Goal: Task Accomplishment & Management: Use online tool/utility

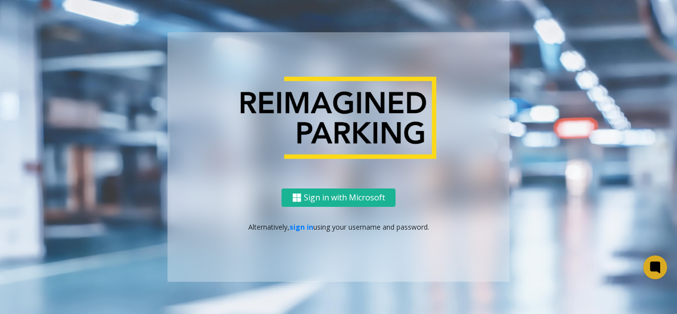
click at [299, 219] on div "Sign in with Microsoft Alternatively, sign in using your username and password." at bounding box center [339, 234] width 342 height 93
click at [301, 223] on link "sign in" at bounding box center [302, 226] width 24 height 9
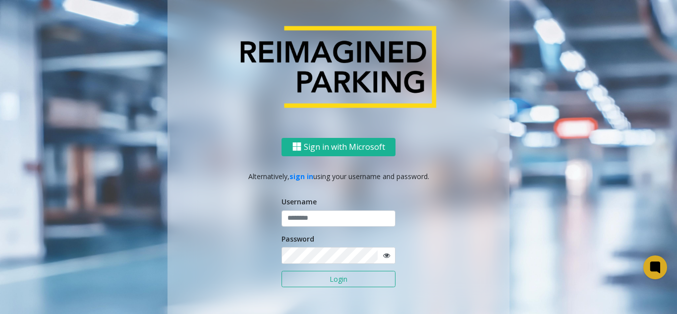
click at [305, 246] on div "Password" at bounding box center [339, 248] width 114 height 31
click at [307, 237] on label "Password" at bounding box center [298, 238] width 33 height 10
click at [307, 206] on div "Username" at bounding box center [339, 211] width 114 height 31
click at [308, 213] on input "text" at bounding box center [339, 218] width 114 height 17
paste input "**********"
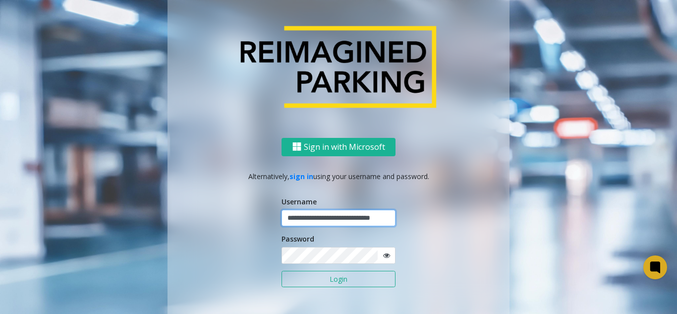
scroll to position [0, 16]
type input "**********"
click at [328, 286] on button "Login" at bounding box center [339, 279] width 114 height 17
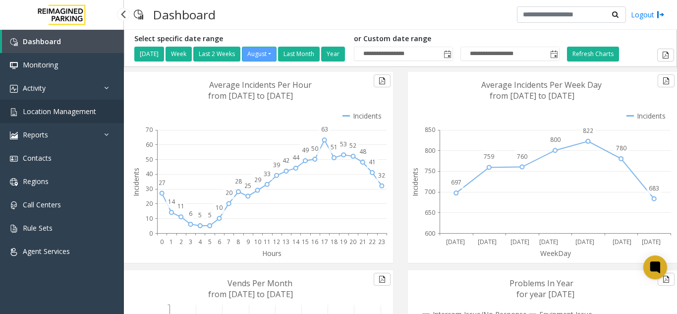
click at [89, 114] on span "Location Management" at bounding box center [59, 111] width 73 height 9
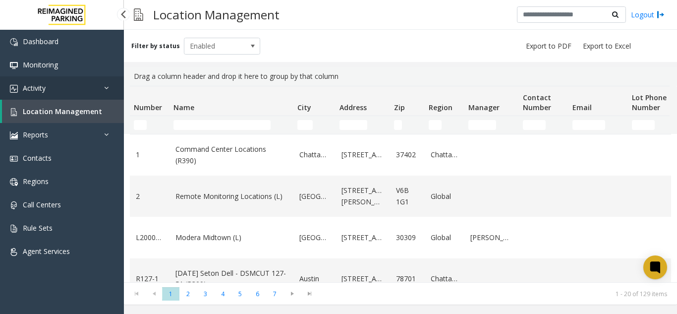
click at [70, 78] on link "Activity" at bounding box center [62, 87] width 124 height 23
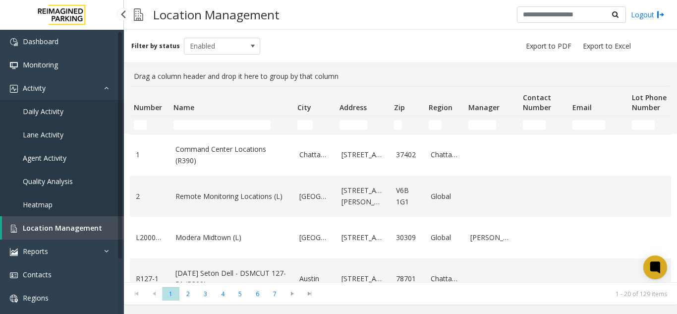
click at [83, 163] on link "Agent Activity" at bounding box center [62, 157] width 124 height 23
click at [80, 160] on link "Agent Activity" at bounding box center [62, 157] width 124 height 23
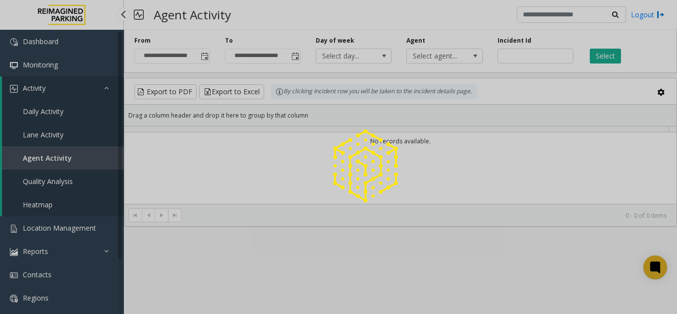
click at [80, 160] on div at bounding box center [338, 157] width 677 height 314
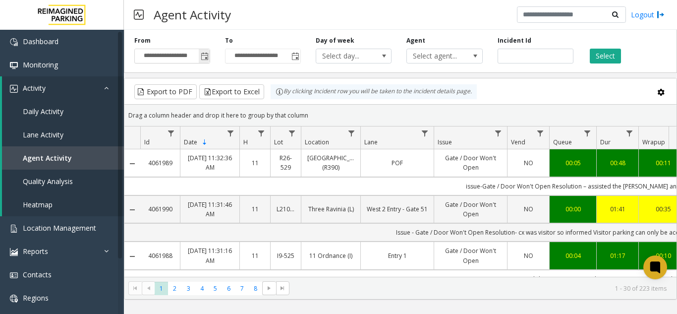
click at [208, 62] on span "Toggle popup" at bounding box center [204, 56] width 11 height 16
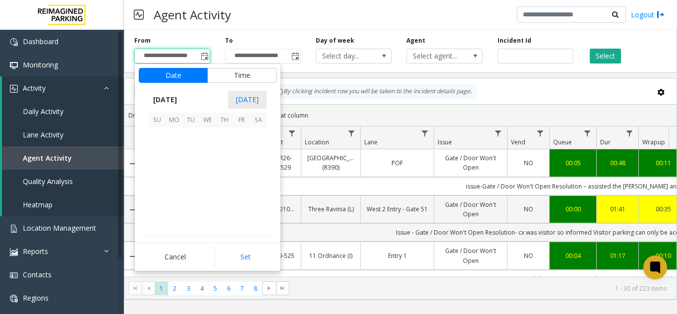
scroll to position [177885, 0]
click at [209, 147] on span "6" at bounding box center [207, 152] width 17 height 17
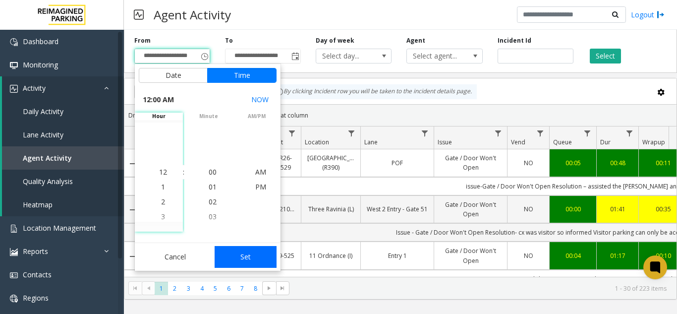
click at [246, 254] on button "Set" at bounding box center [246, 257] width 62 height 22
type input "**********"
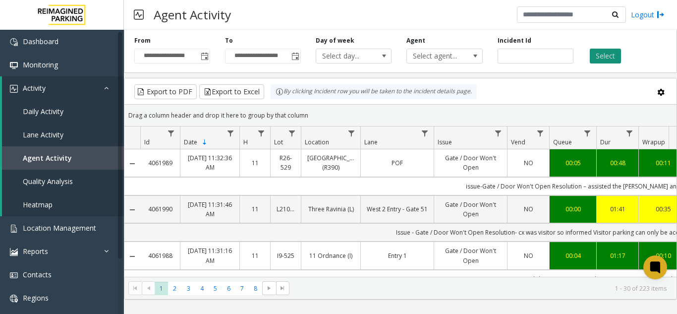
click at [603, 61] on button "Select" at bounding box center [605, 56] width 31 height 15
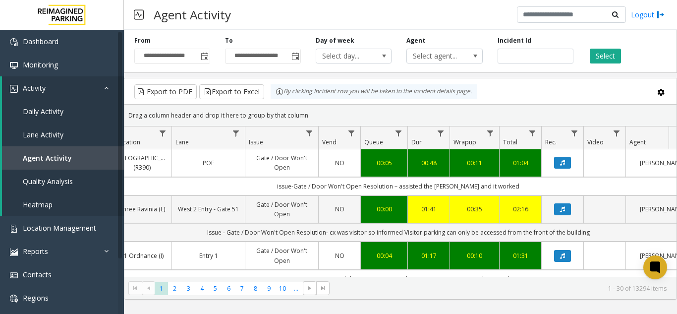
scroll to position [0, 228]
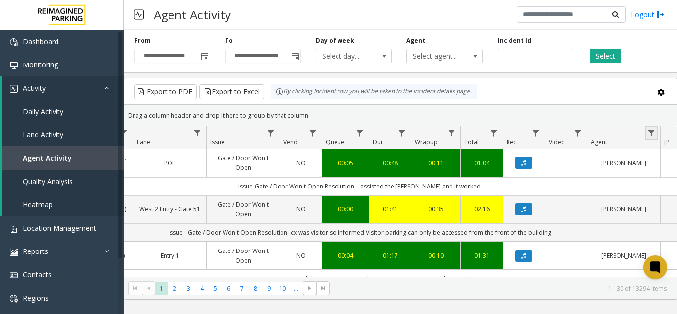
click at [647, 128] on link "Data table" at bounding box center [651, 132] width 13 height 13
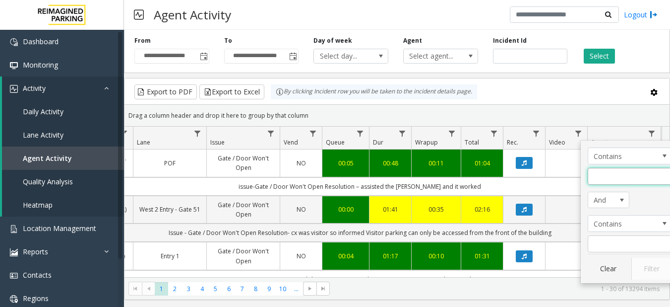
click at [659, 184] on input "Agent Filter" at bounding box center [630, 176] width 84 height 17
type input "*****"
click button "Filter" at bounding box center [651, 268] width 41 height 22
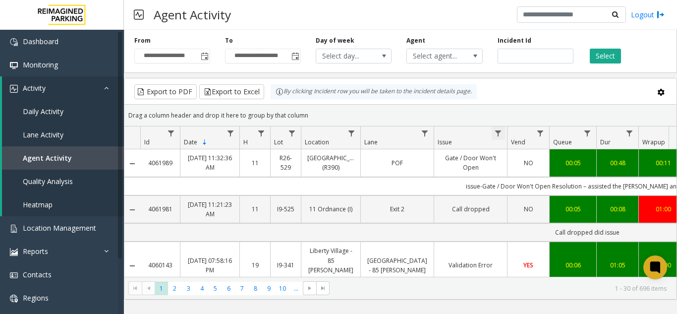
click at [501, 135] on span "Data table" at bounding box center [498, 133] width 8 height 8
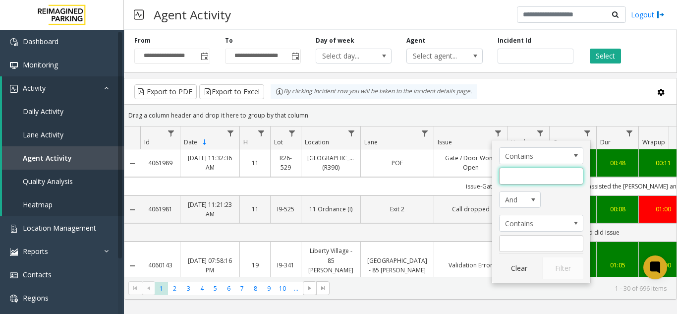
click at [530, 176] on input "Issue Filter" at bounding box center [541, 176] width 84 height 17
click at [531, 176] on input "Issue Filter" at bounding box center [541, 176] width 84 height 17
type input "**********"
click button "Filter" at bounding box center [563, 268] width 41 height 22
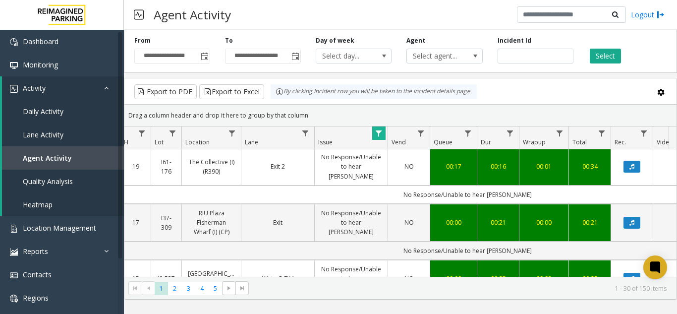
scroll to position [0, 132]
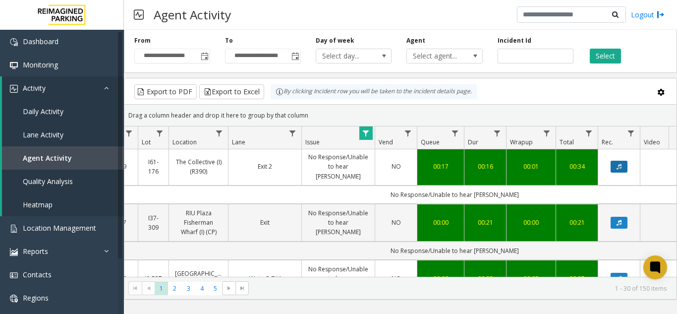
click at [614, 161] on button "Data table" at bounding box center [619, 167] width 17 height 12
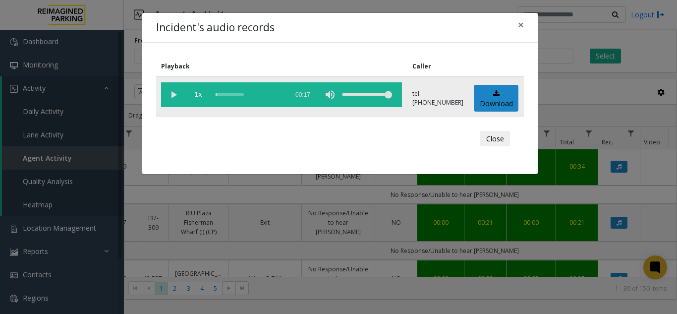
click at [170, 89] on vg-play-pause at bounding box center [173, 94] width 25 height 25
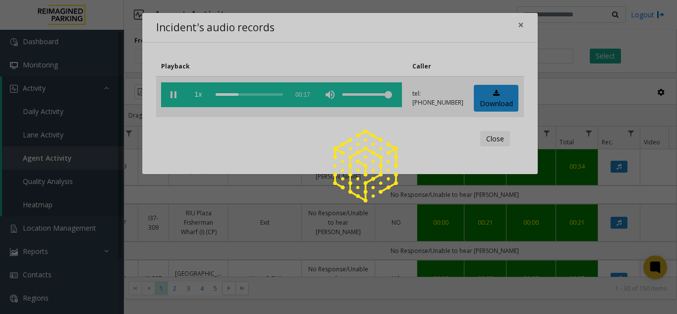
click at [170, 89] on div at bounding box center [338, 157] width 677 height 314
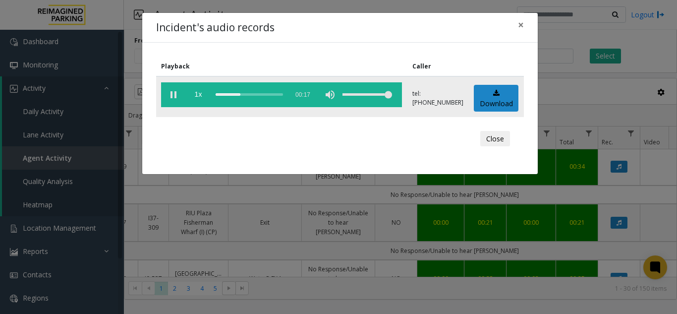
click at [170, 89] on vg-play-pause at bounding box center [173, 94] width 25 height 25
drag, startPoint x: 232, startPoint y: 94, endPoint x: 181, endPoint y: 90, distance: 51.3
click at [181, 90] on vg-controls "1x 00:17" at bounding box center [281, 94] width 241 height 25
click at [219, 95] on div "scrub bar" at bounding box center [249, 94] width 67 height 25
click at [215, 95] on vg-controls "1x 00:17" at bounding box center [281, 94] width 241 height 25
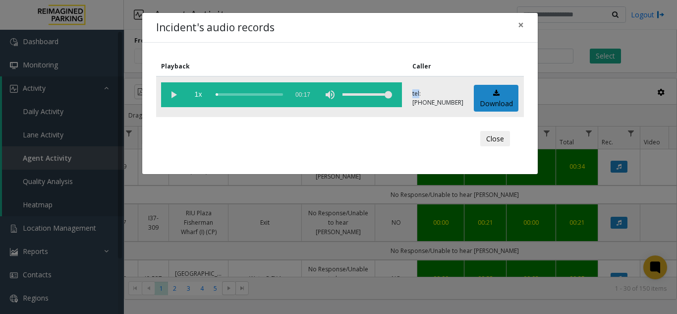
click at [215, 95] on vg-controls "1x 00:17" at bounding box center [281, 94] width 241 height 25
click at [218, 95] on div "scrub bar" at bounding box center [249, 94] width 67 height 25
drag, startPoint x: 218, startPoint y: 95, endPoint x: 89, endPoint y: 73, distance: 131.3
click at [89, 73] on div "Incident's audio records × Playback Caller 1x 00:17 tel:[PHONE_NUMBER] Download…" at bounding box center [338, 157] width 677 height 314
click at [217, 93] on div "scrub bar" at bounding box center [249, 94] width 67 height 25
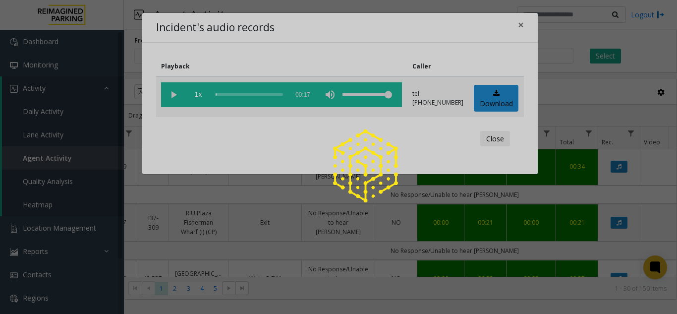
drag, startPoint x: 166, startPoint y: 92, endPoint x: 164, endPoint y: 99, distance: 7.1
click at [164, 99] on div at bounding box center [338, 157] width 677 height 314
click at [176, 98] on div at bounding box center [338, 157] width 677 height 314
click at [173, 94] on div at bounding box center [338, 157] width 677 height 314
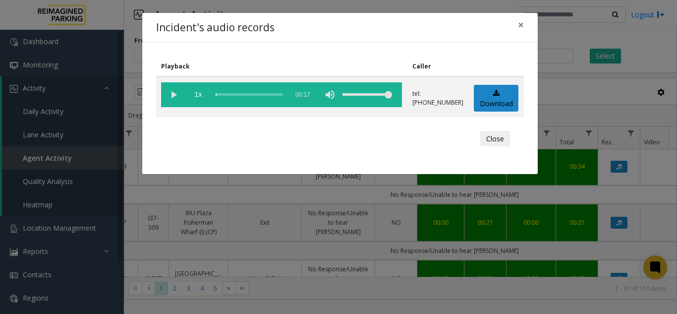
click at [173, 94] on vg-play-pause at bounding box center [173, 94] width 25 height 25
click at [216, 168] on div "Playback Caller 1x 00:17 tel:[PHONE_NUMBER] Download Close" at bounding box center [340, 108] width 396 height 131
click at [227, 191] on div "Incident's audio records × Playback Caller 1x 00:17 tel:[PHONE_NUMBER] Download…" at bounding box center [338, 157] width 677 height 314
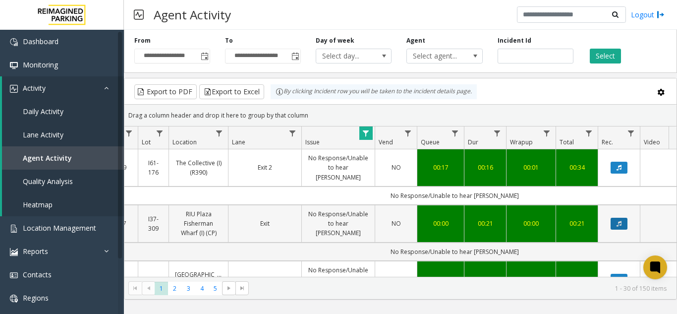
click at [617, 221] on icon "Data table" at bounding box center [619, 224] width 5 height 6
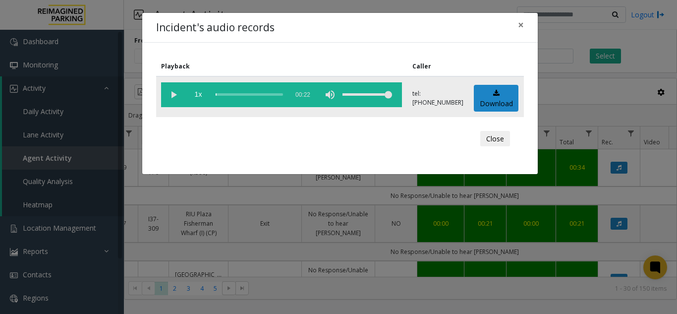
click at [172, 98] on vg-play-pause at bounding box center [173, 94] width 25 height 25
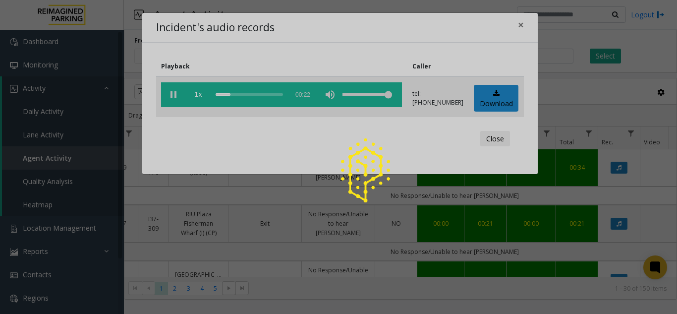
click at [172, 98] on div at bounding box center [338, 157] width 677 height 314
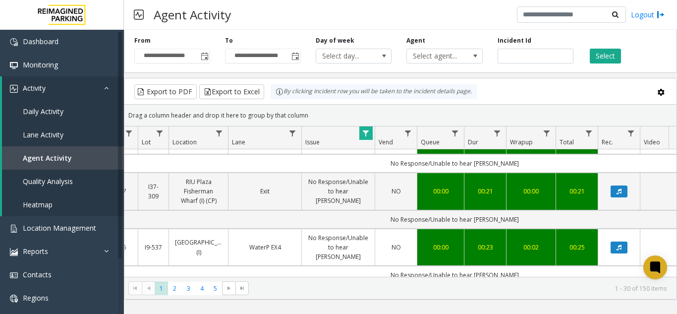
scroll to position [50, 132]
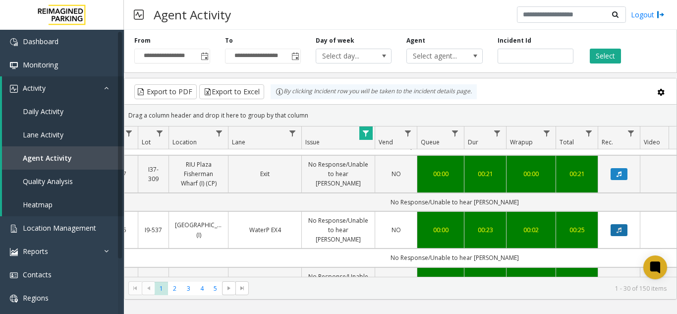
click at [619, 224] on button "Data table" at bounding box center [619, 230] width 17 height 12
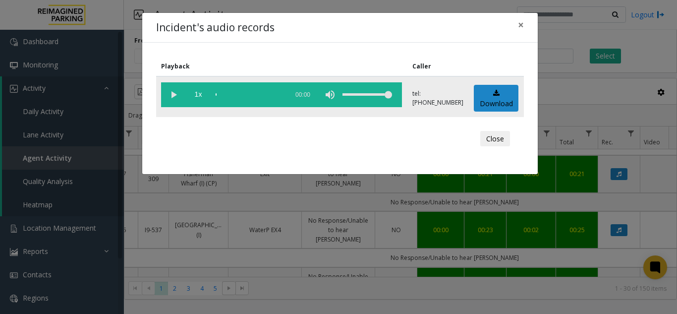
click at [177, 100] on vg-play-pause at bounding box center [173, 94] width 25 height 25
click at [221, 227] on div "Incident's audio records × Playback Caller 1x 00:24 tel:[PHONE_NUMBER] Download…" at bounding box center [338, 157] width 677 height 314
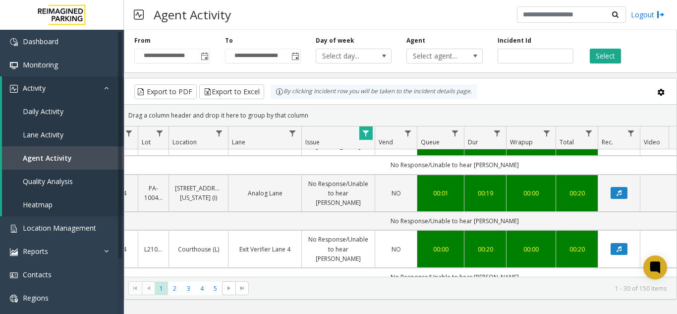
scroll to position [149, 132]
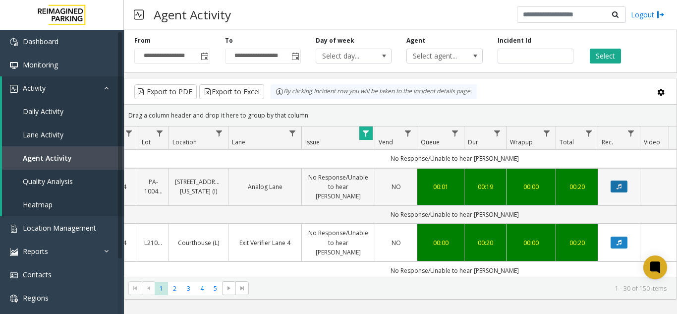
click at [620, 181] on button "Data table" at bounding box center [619, 187] width 17 height 12
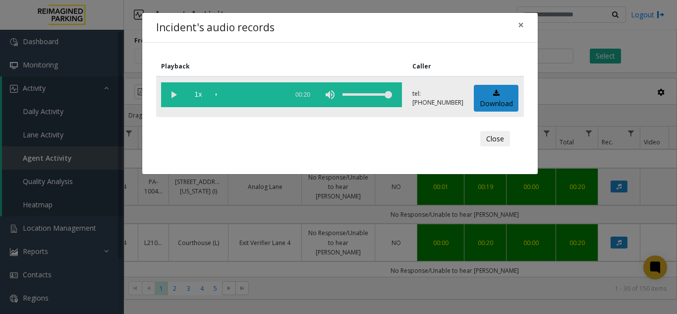
click at [178, 92] on vg-play-pause at bounding box center [173, 94] width 25 height 25
click at [353, 225] on div "Incident's audio records × Playback Caller 1x 00:20 tel:[PHONE_NUMBER] Download…" at bounding box center [338, 157] width 677 height 314
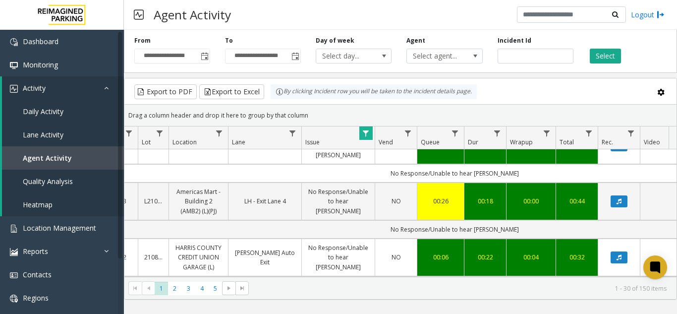
scroll to position [248, 132]
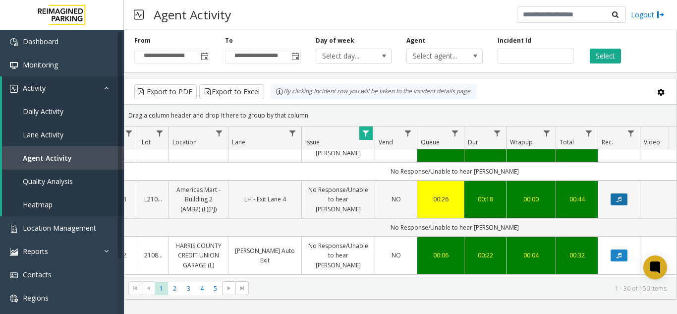
click at [622, 193] on button "Data table" at bounding box center [619, 199] width 17 height 12
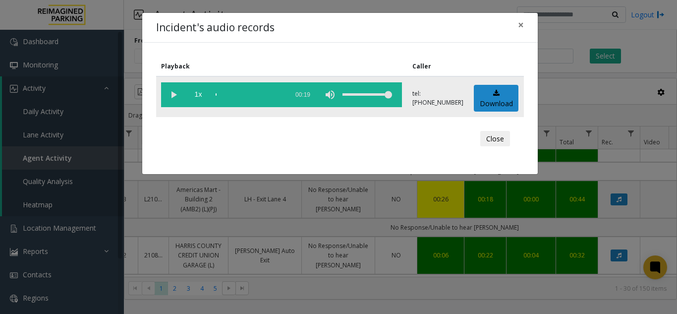
click at [169, 85] on vg-play-pause at bounding box center [173, 94] width 25 height 25
click at [171, 91] on vg-play-pause at bounding box center [173, 94] width 25 height 25
click at [266, 180] on div "Incident's audio records × Playback Caller 1x 00:19 tel:[PHONE_NUMBER] Download…" at bounding box center [338, 157] width 677 height 314
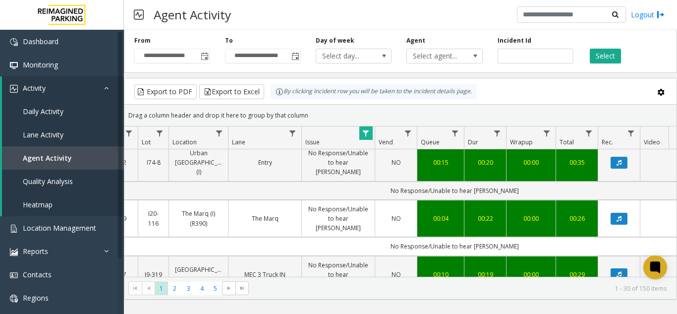
scroll to position [496, 132]
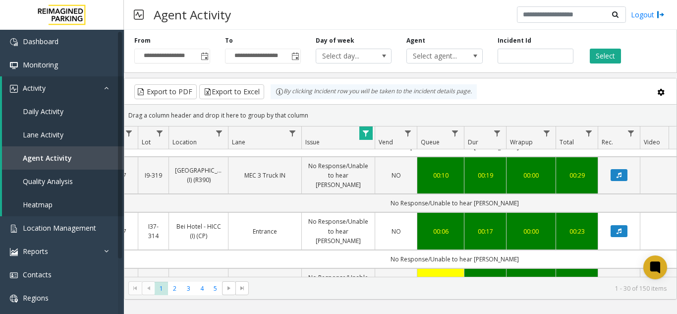
click at [369, 134] on span "Data table" at bounding box center [366, 133] width 8 height 8
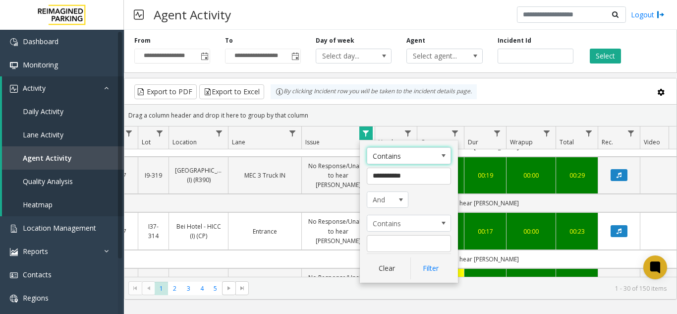
click at [369, 134] on span "Data table" at bounding box center [366, 133] width 8 height 8
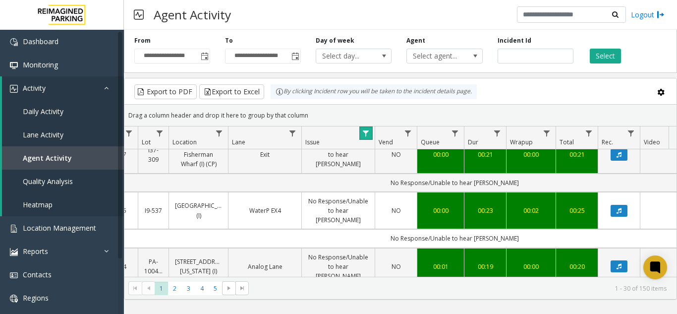
scroll to position [0, 132]
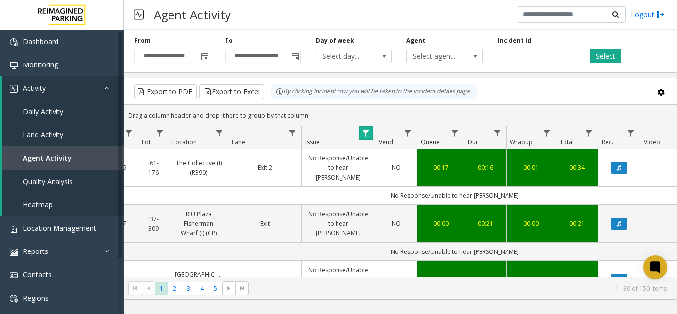
click at [364, 129] on span "Data table" at bounding box center [366, 133] width 8 height 8
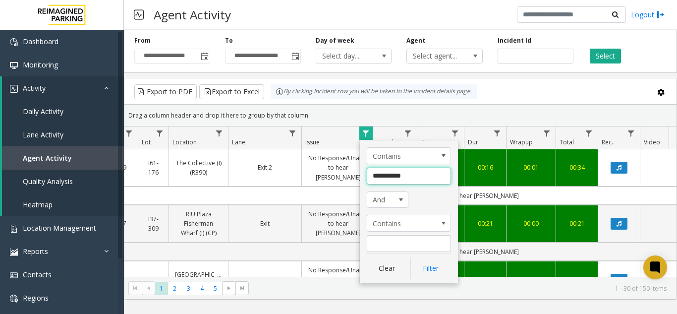
click at [423, 176] on input "**********" at bounding box center [409, 176] width 84 height 17
type input "**********"
click button "Filter" at bounding box center [431, 268] width 41 height 22
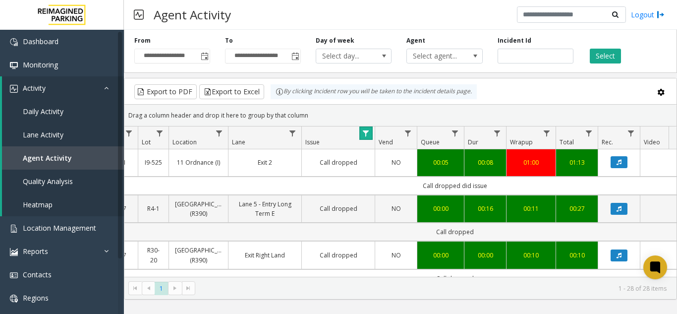
scroll to position [0, 132]
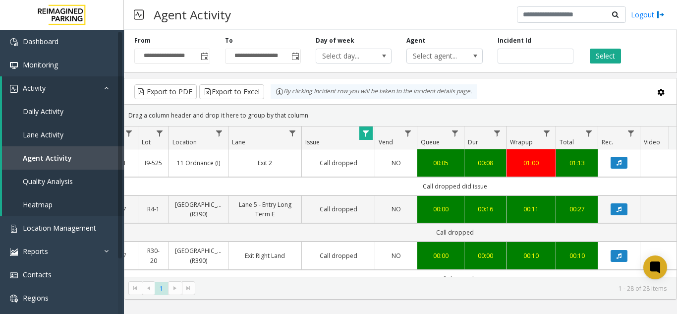
click at [477, 182] on td "Call dropped did issue" at bounding box center [455, 186] width 894 height 18
click at [469, 182] on td "Call dropped did issue" at bounding box center [455, 186] width 894 height 18
